Goal: Navigation & Orientation: Find specific page/section

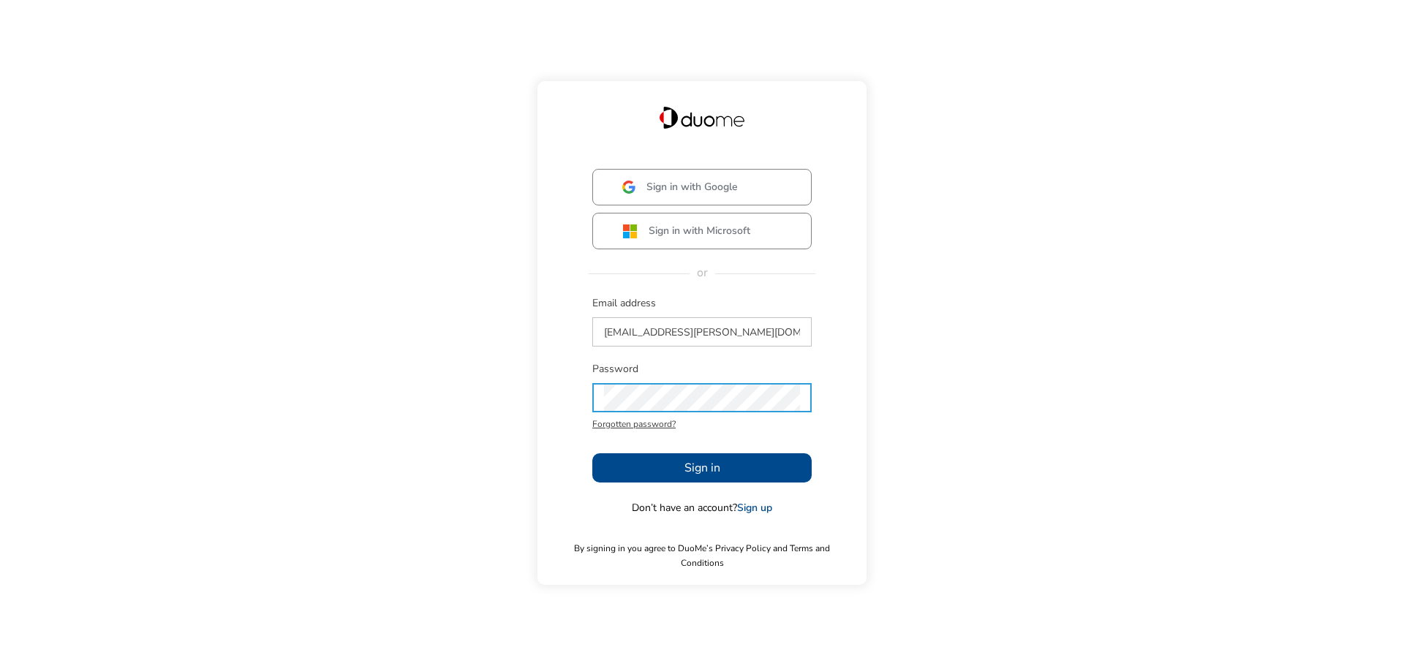
click at [714, 477] on span "Sign in" at bounding box center [702, 468] width 36 height 18
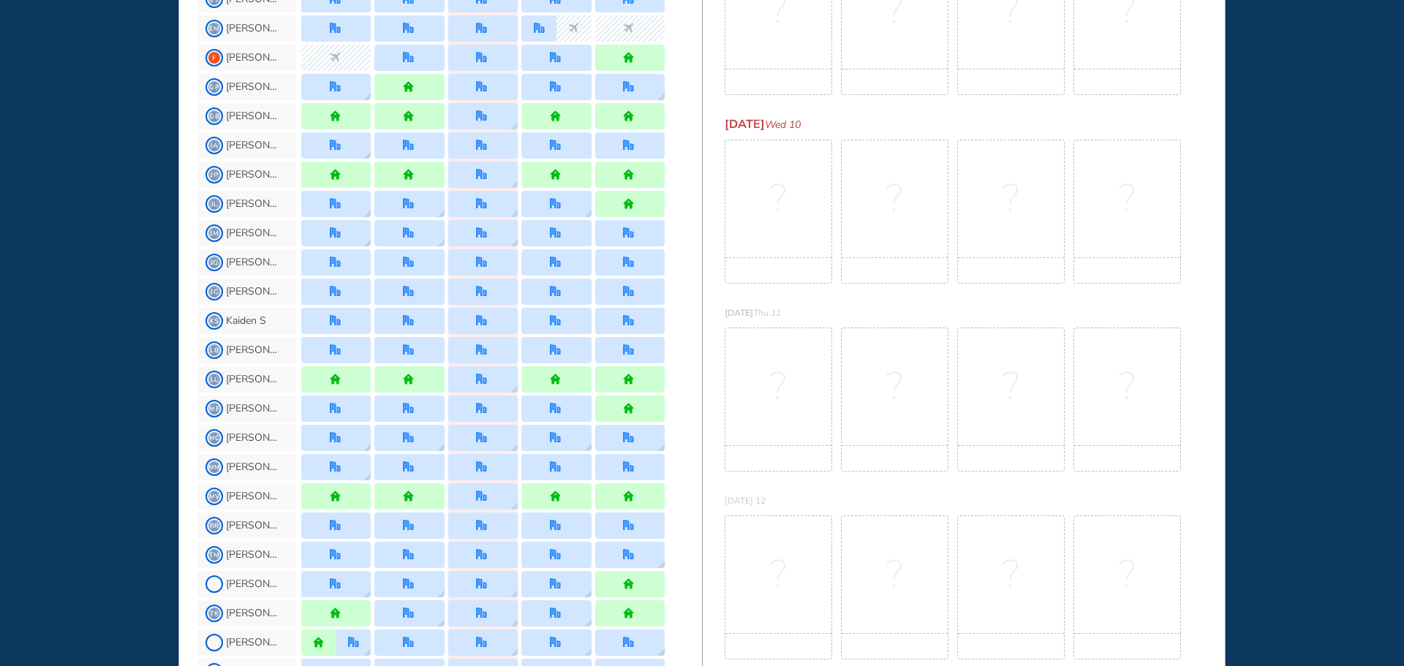
scroll to position [439, 0]
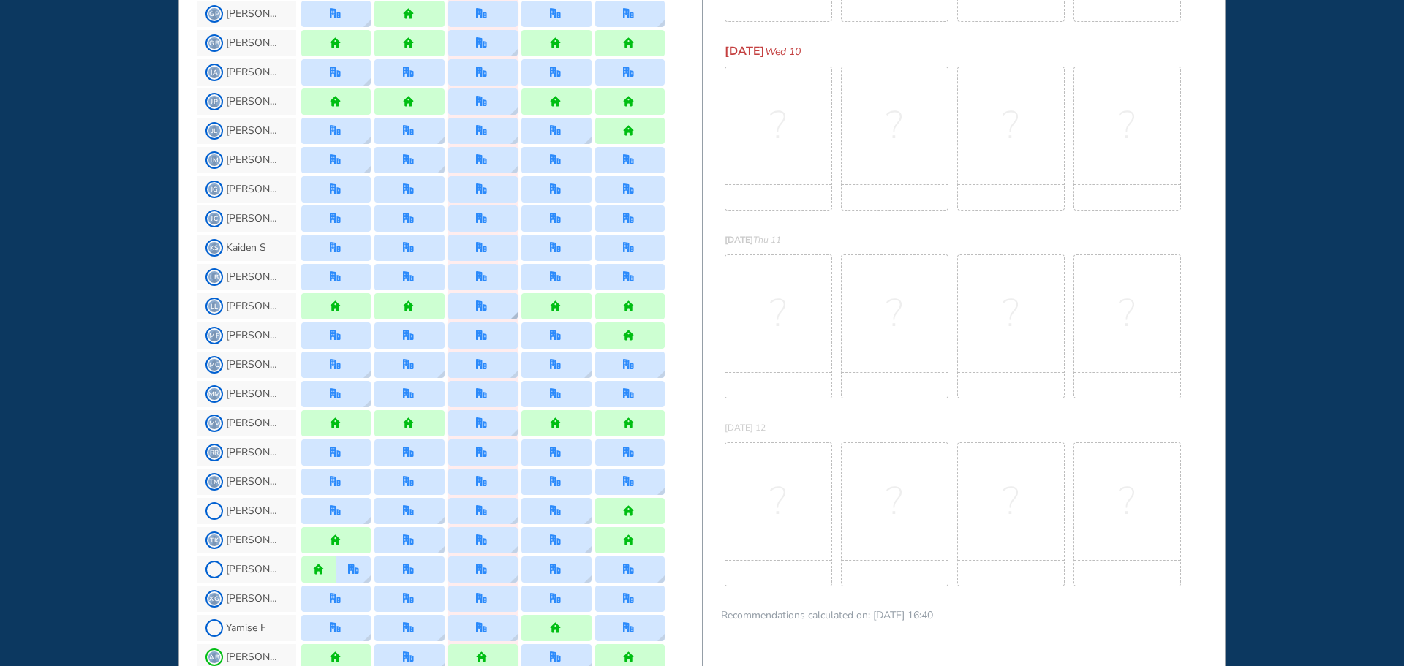
click at [490, 308] on div at bounding box center [482, 306] width 69 height 26
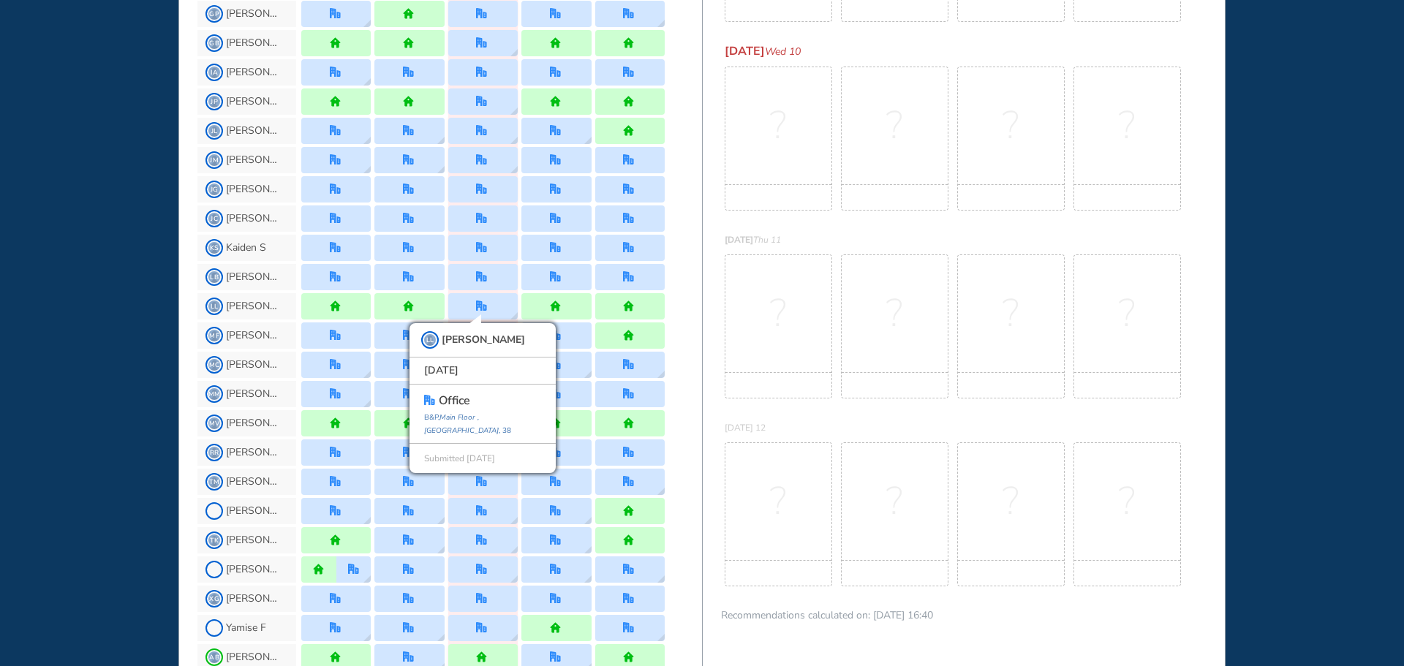
click at [33, 190] on div "WHO'S WHERE WHEN MY WORK INITIATIVES 95 DF New! NOTIFICATIONS All Location Task…" at bounding box center [702, 333] width 1404 height 666
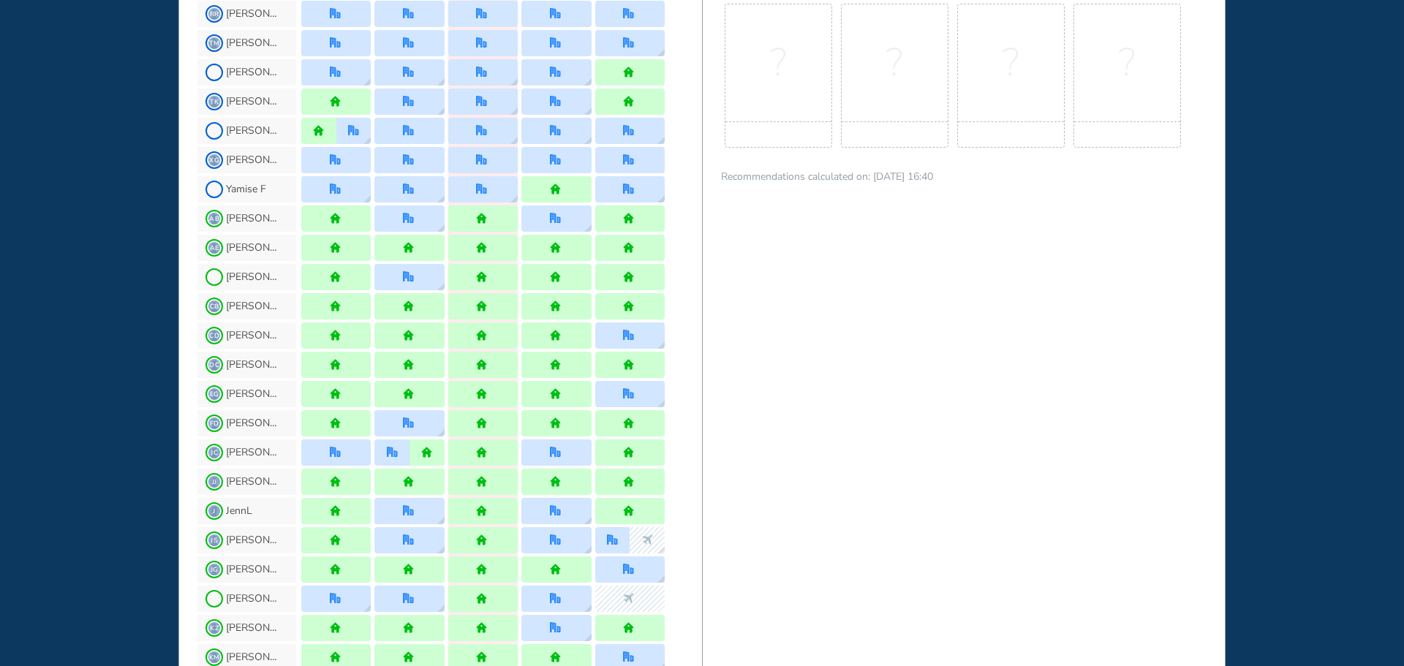
scroll to position [950, 0]
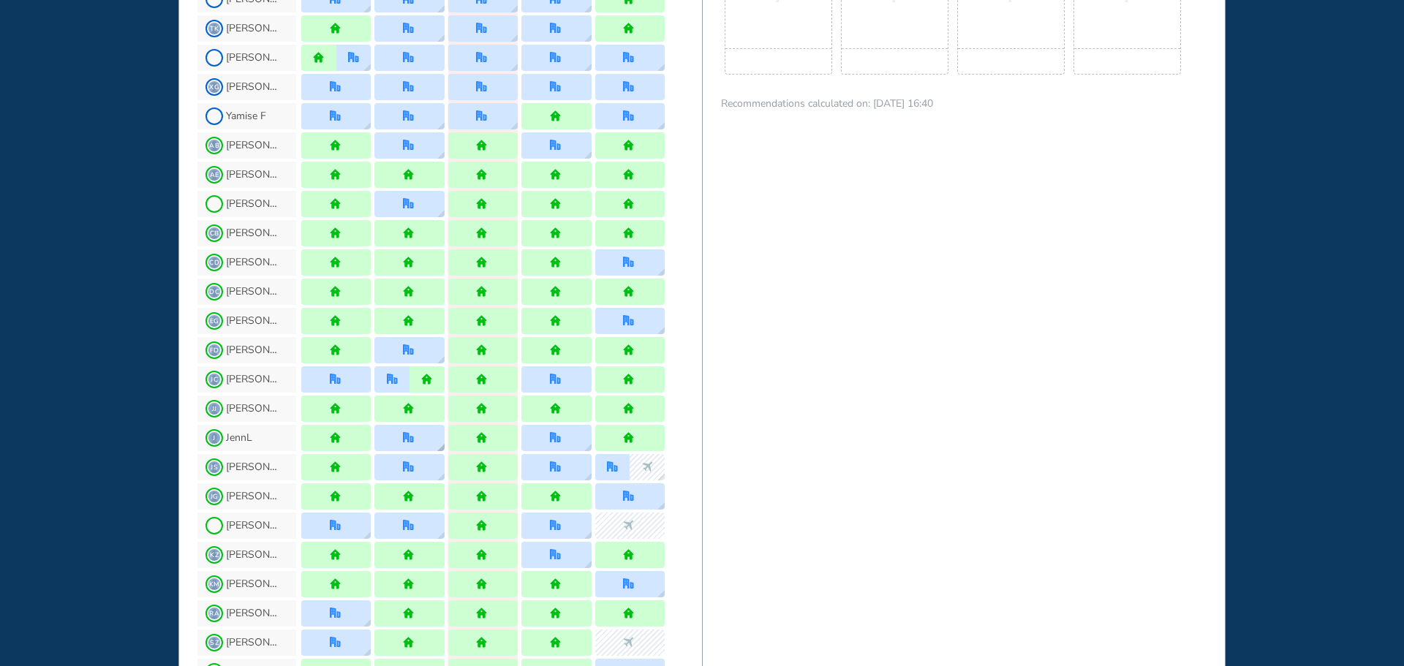
click at [406, 440] on img "office" at bounding box center [408, 437] width 11 height 11
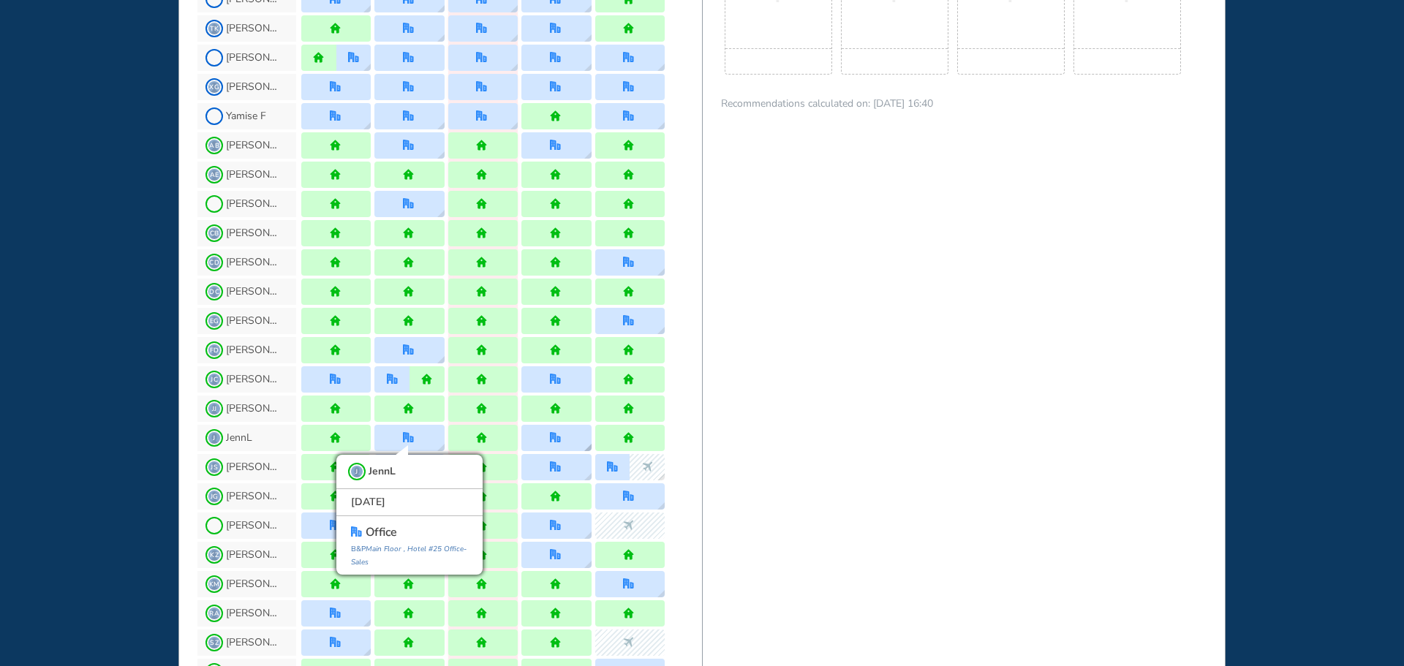
click at [561, 434] on div at bounding box center [556, 437] width 13 height 11
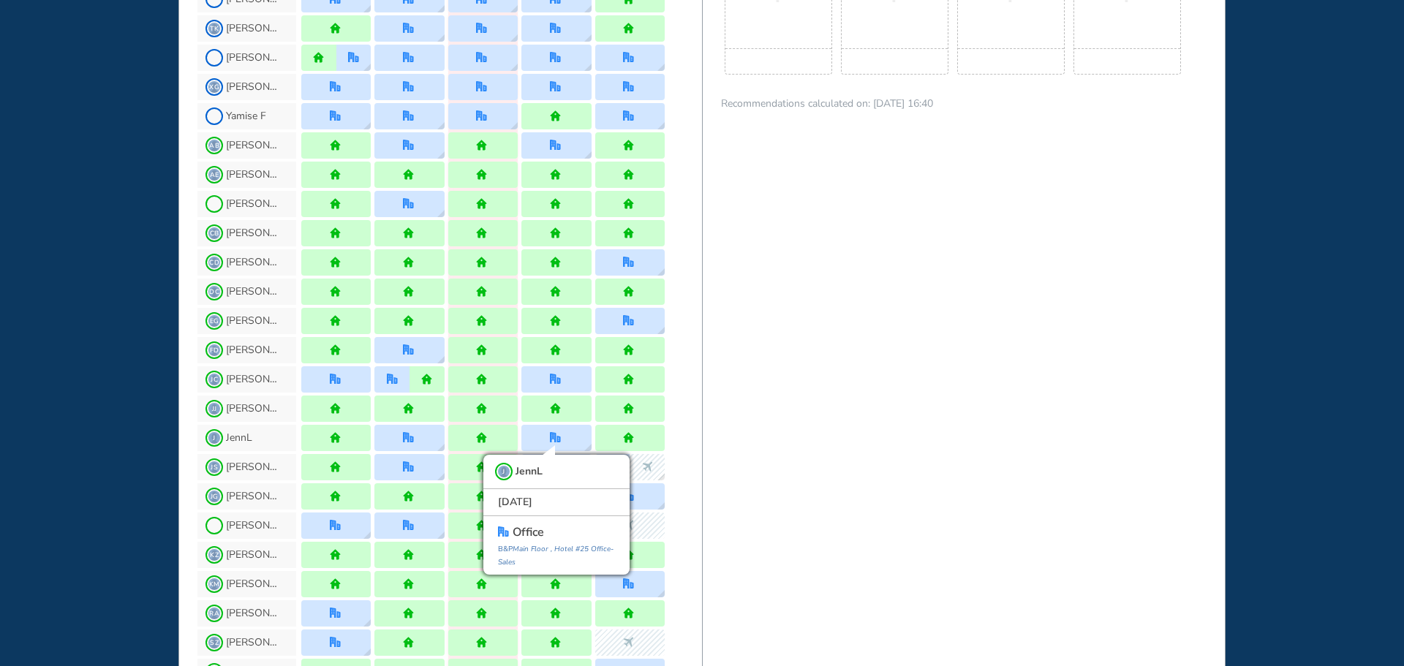
drag, startPoint x: 88, startPoint y: 387, endPoint x: 80, endPoint y: 380, distance: 10.3
click at [86, 387] on div "WHO'S WHERE WHEN MY WORK INITIATIVES 95 DF New! NOTIFICATIONS All Location Task…" at bounding box center [702, 333] width 1404 height 666
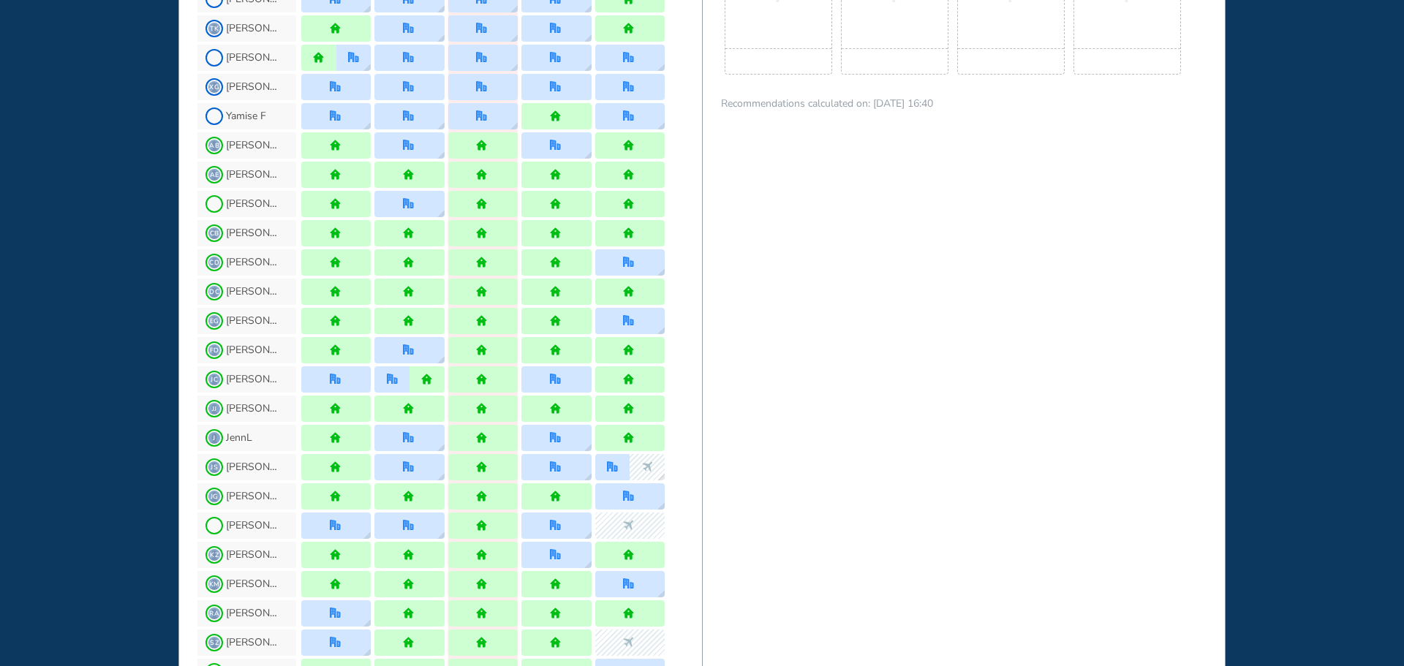
scroll to position [731, 0]
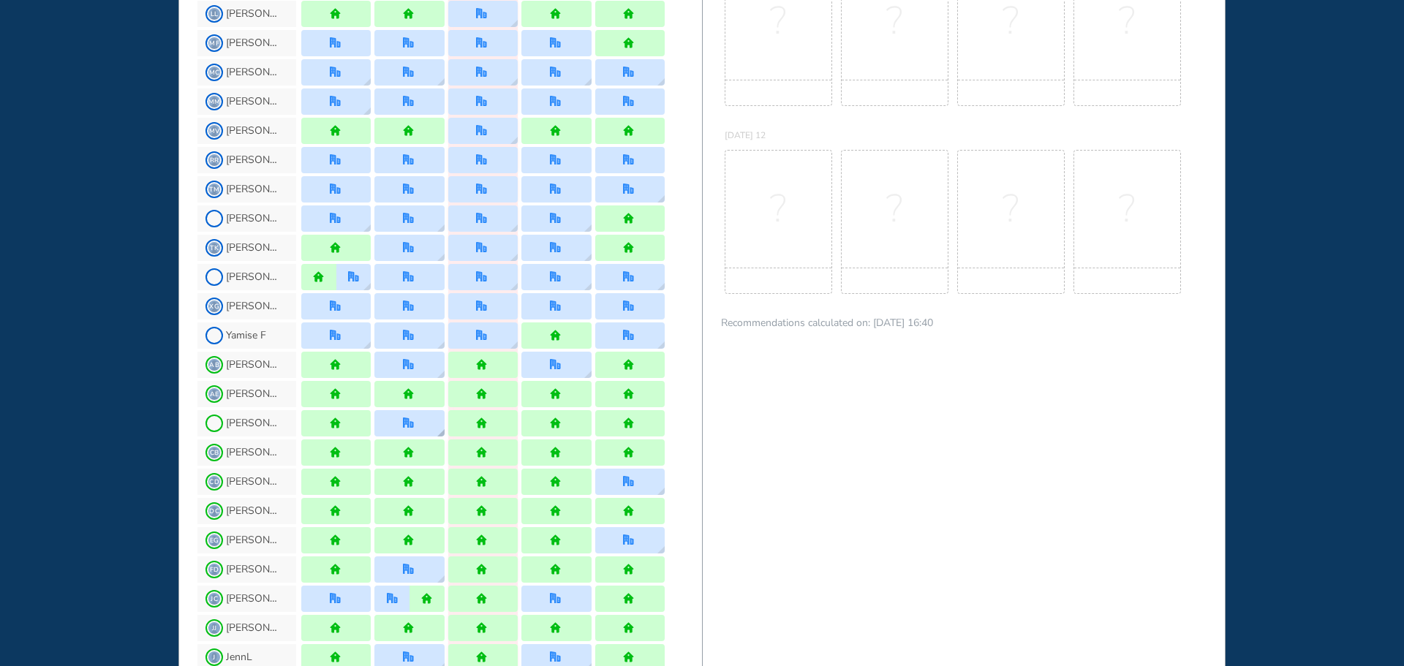
click at [421, 424] on div at bounding box center [408, 423] width 69 height 26
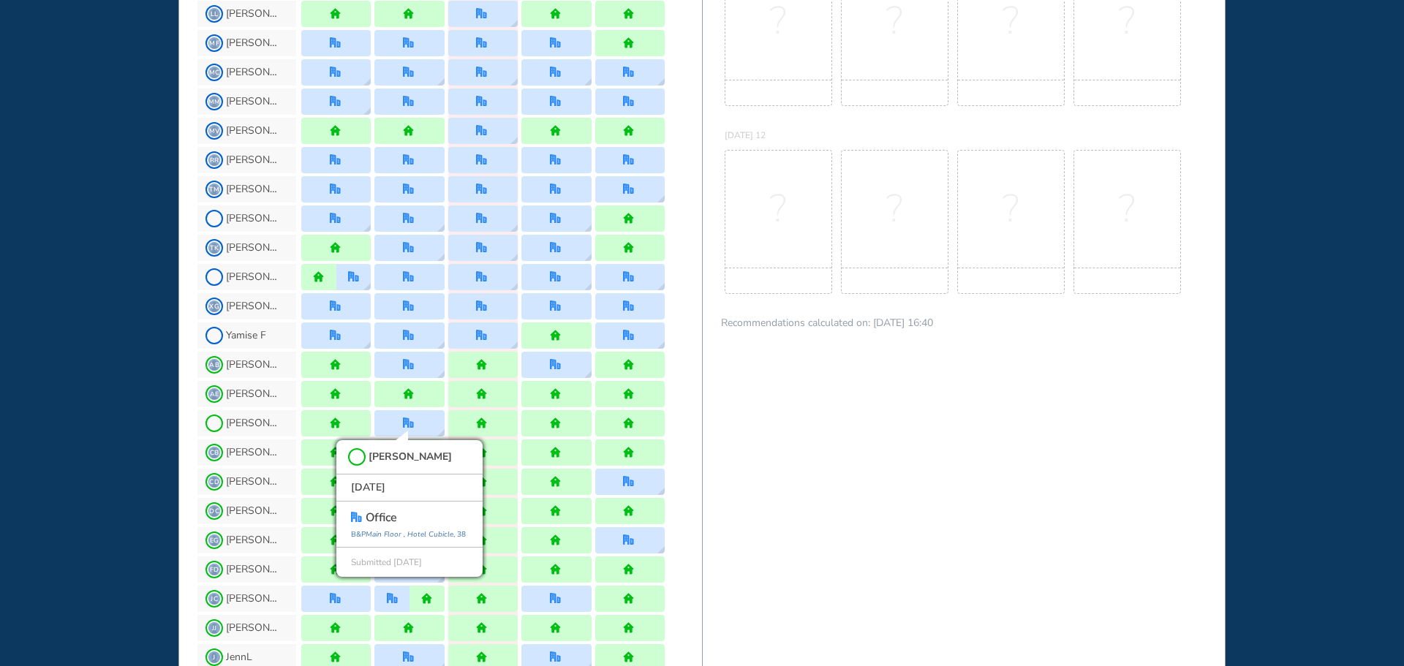
click at [114, 409] on div "WHO'S WHERE WHEN MY WORK INITIATIVES 95 DF New! NOTIFICATIONS All Location Task…" at bounding box center [702, 333] width 1404 height 666
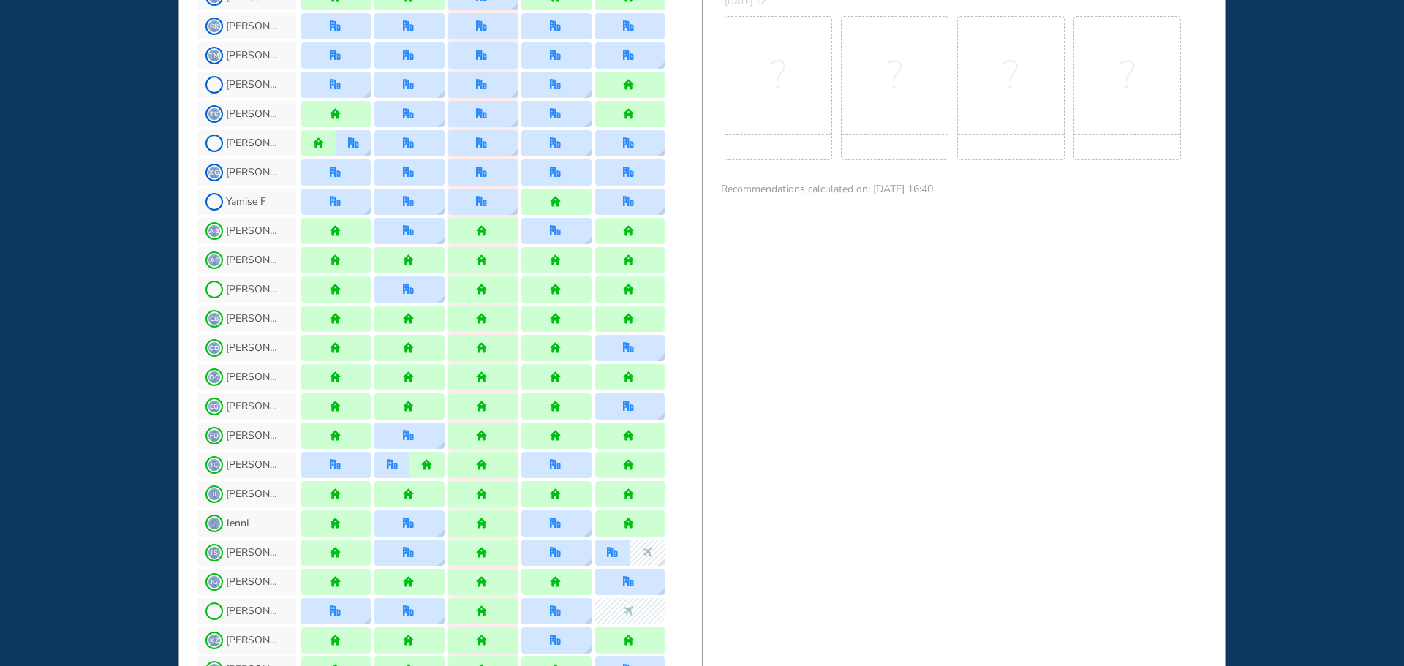
scroll to position [877, 0]
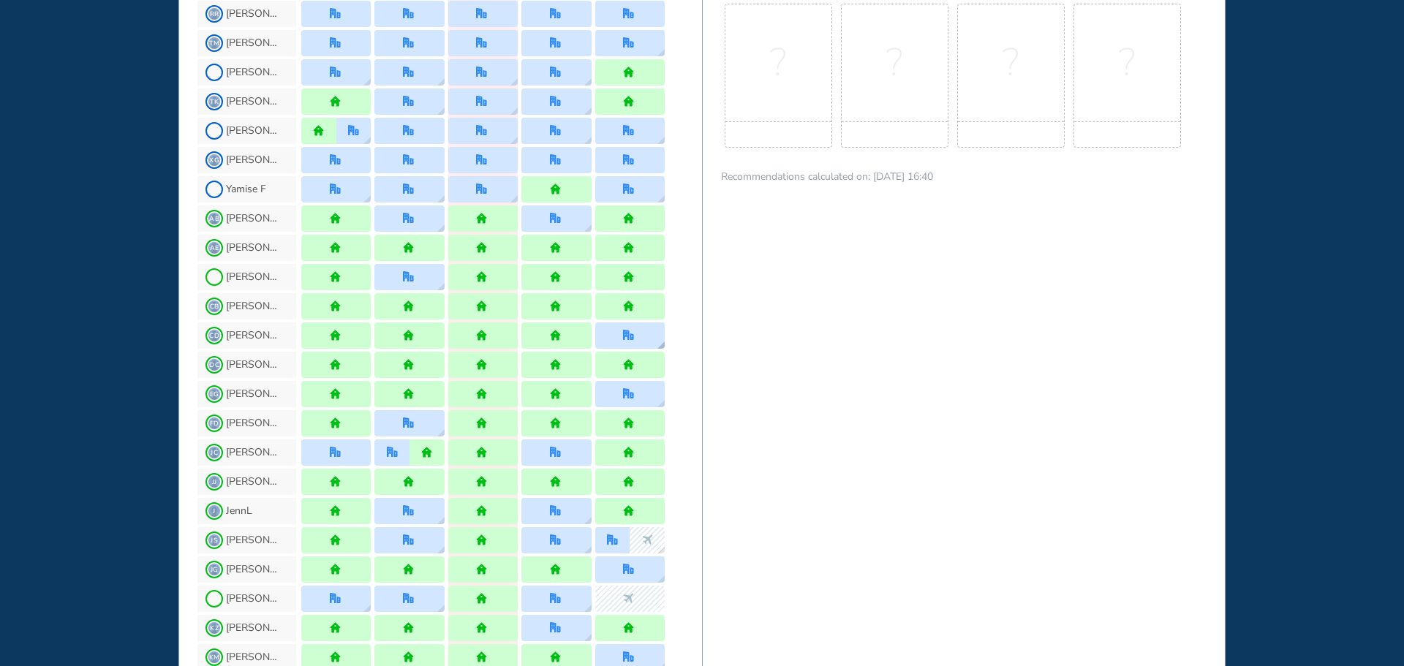
click at [614, 339] on div at bounding box center [629, 335] width 69 height 26
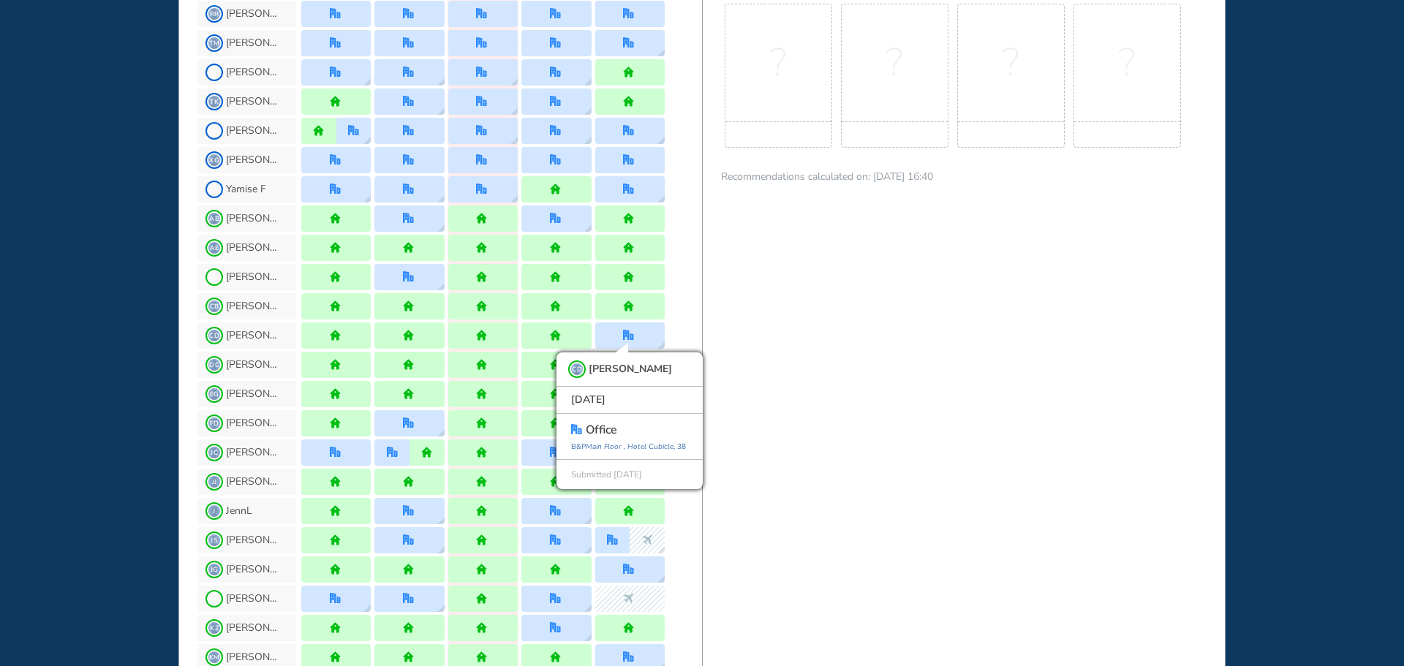
click at [98, 338] on div "WHO'S WHERE WHEN MY WORK INITIATIVES 95 DF New! NOTIFICATIONS All Location Task…" at bounding box center [702, 333] width 1404 height 666
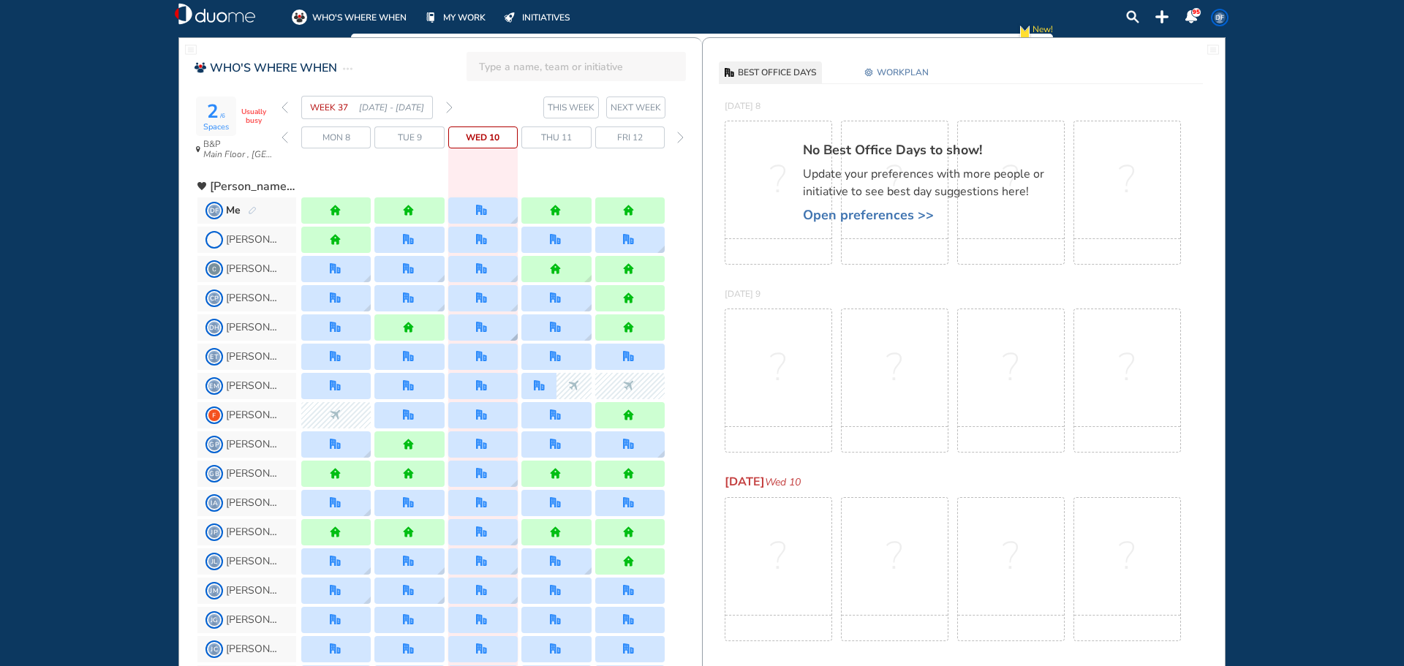
scroll to position [0, 0]
